Goal: Task Accomplishment & Management: Use online tool/utility

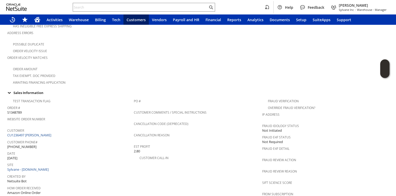
scroll to position [137, 0]
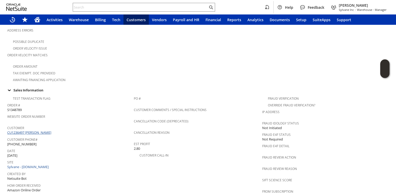
click at [34, 130] on link "CU1236497 Jan ramsey" at bounding box center [29, 132] width 45 height 5
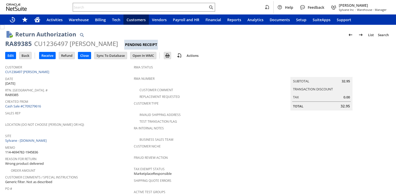
click at [102, 95] on div "Rtn. Auth. # RA89385" at bounding box center [68, 92] width 126 height 11
click at [91, 106] on div "Created From Cash Sale #C709279616" at bounding box center [68, 103] width 126 height 11
click at [46, 66] on span "Customer" at bounding box center [68, 67] width 126 height 6
click at [49, 57] on input "Receive" at bounding box center [47, 55] width 16 height 7
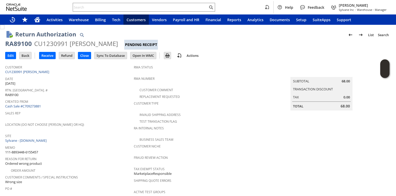
click at [27, 46] on div "RA89100" at bounding box center [18, 44] width 27 height 8
copy div "RA89100"
click at [44, 54] on input "Receive" at bounding box center [47, 55] width 16 height 7
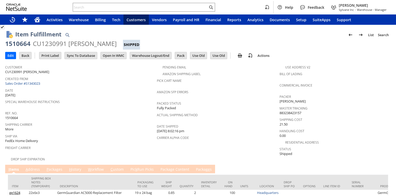
click at [55, 167] on link "P ackages" at bounding box center [54, 170] width 18 height 6
click at [52, 174] on div at bounding box center [198, 174] width 380 height 1
click at [52, 167] on link "P ackages" at bounding box center [54, 170] width 18 height 6
click at [59, 167] on link "P ackages" at bounding box center [54, 170] width 18 height 6
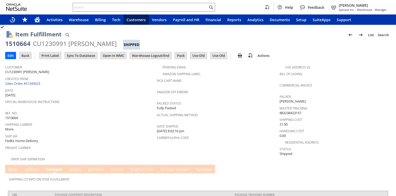
scroll to position [30, 0]
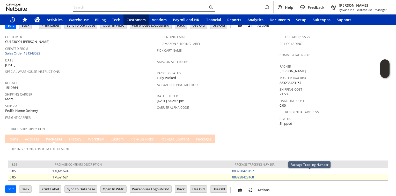
click at [269, 174] on td "883238423168" at bounding box center [309, 177] width 157 height 6
copy link "883238423168"
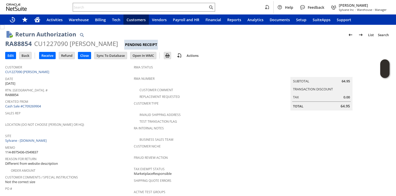
click at [114, 96] on div "Rtn. Auth. # RA88854" at bounding box center [68, 92] width 126 height 11
click at [83, 84] on div "Date 8/4/2025" at bounding box center [68, 80] width 126 height 11
click at [45, 56] on input "Receive" at bounding box center [47, 55] width 16 height 7
click at [44, 58] on input "Receive" at bounding box center [47, 55] width 16 height 7
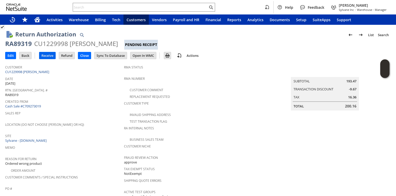
click at [50, 56] on input "Receive" at bounding box center [47, 55] width 16 height 7
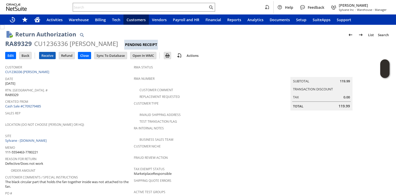
click at [45, 56] on input "Receive" at bounding box center [47, 55] width 16 height 7
click at [51, 55] on input "Receive" at bounding box center [47, 55] width 16 height 7
click at [17, 45] on div "RA89328" at bounding box center [18, 44] width 27 height 8
drag, startPoint x: 17, startPoint y: 45, endPoint x: 94, endPoint y: 78, distance: 84.0
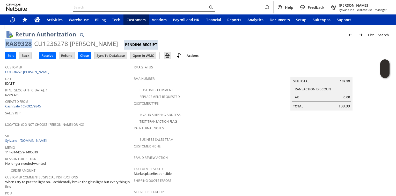
drag, startPoint x: 21, startPoint y: 45, endPoint x: 108, endPoint y: 96, distance: 99.8
click at [92, 122] on span "Location (Do Not Choose [PERSON_NAME] or HQ)" at bounding box center [68, 124] width 126 height 6
click at [50, 57] on input "Receive" at bounding box center [47, 55] width 16 height 7
click at [44, 56] on input "Receive" at bounding box center [47, 55] width 16 height 7
click at [93, 180] on span "I purchased two different fans. I liked the other one better." at bounding box center [50, 182] width 90 height 5
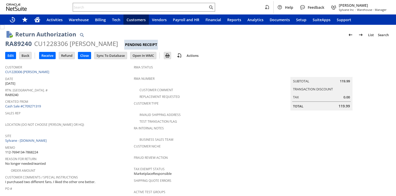
click at [93, 180] on span "I purchased two different fans. I liked the other one better." at bounding box center [50, 182] width 90 height 5
click at [110, 107] on div "Created From Cash Sale #C709271319" at bounding box center [68, 103] width 126 height 11
click at [50, 55] on input "Receive" at bounding box center [47, 55] width 16 height 7
click at [23, 46] on div "RA89338" at bounding box center [18, 44] width 27 height 8
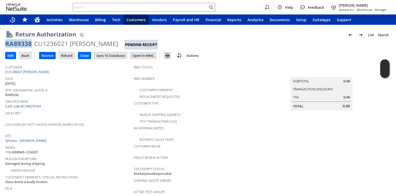
click at [48, 56] on input "Receive" at bounding box center [47, 55] width 16 height 7
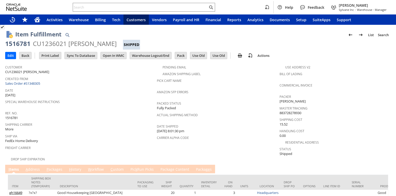
click at [58, 167] on link "P ackages" at bounding box center [54, 170] width 18 height 6
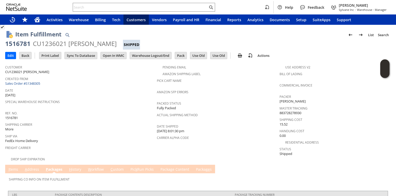
scroll to position [24, 0]
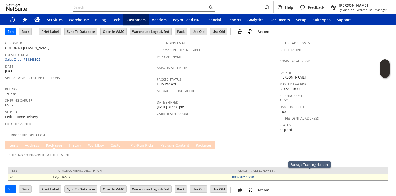
click at [263, 174] on td "883728278930" at bounding box center [309, 177] width 157 height 6
copy link "883728278930"
